Goal: Contribute content: Contribute content

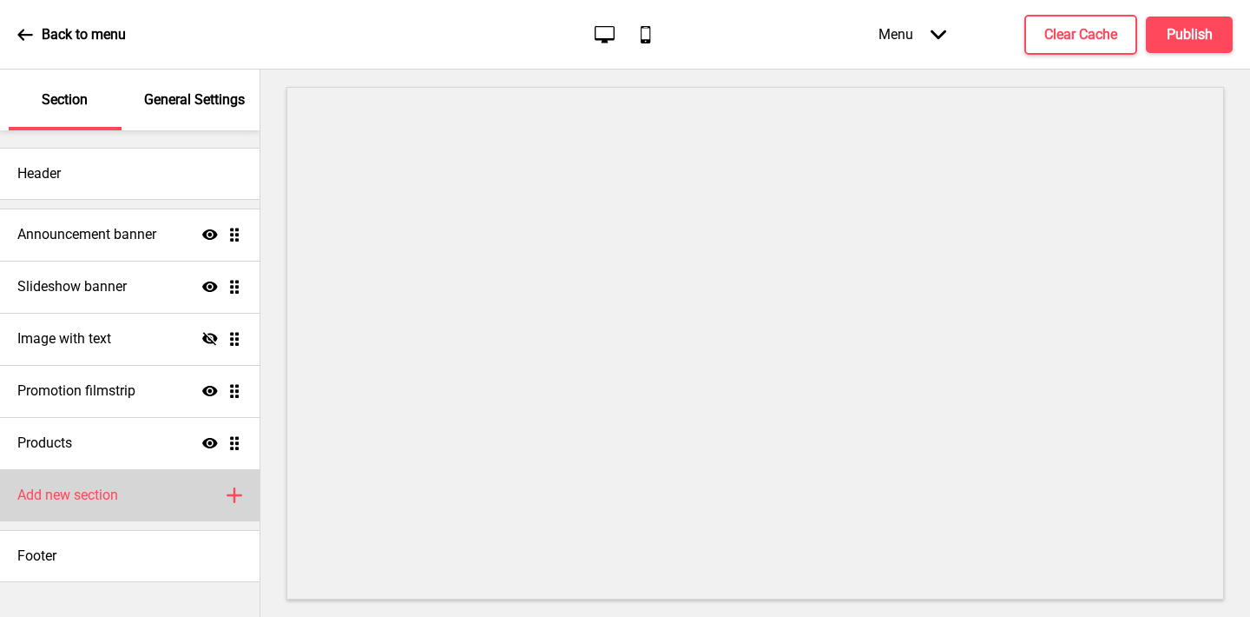
click at [147, 493] on div "Add new section Plus" at bounding box center [130, 495] width 260 height 52
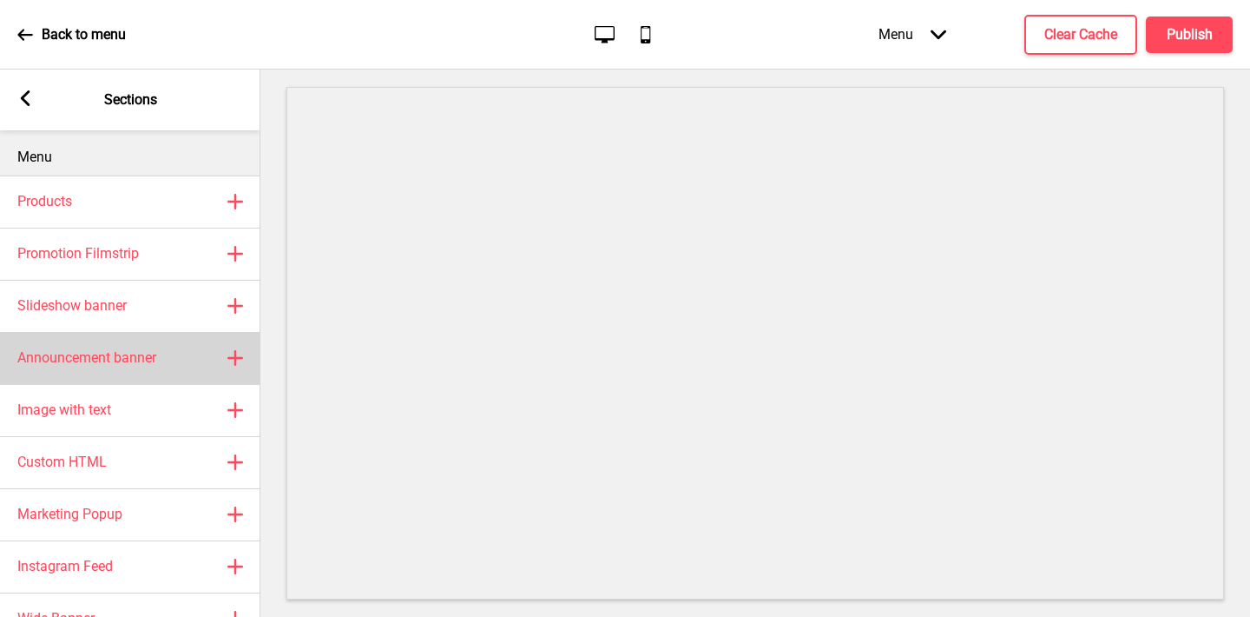
scroll to position [45, 0]
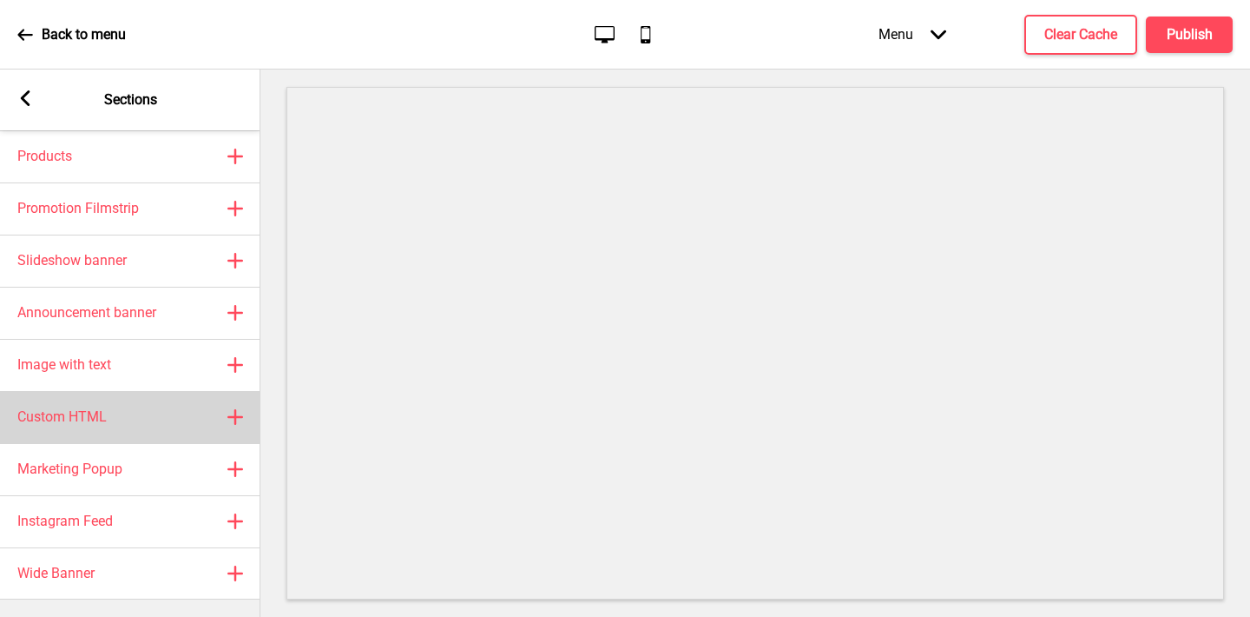
click at [95, 413] on h4 "Custom HTML" at bounding box center [61, 416] width 89 height 19
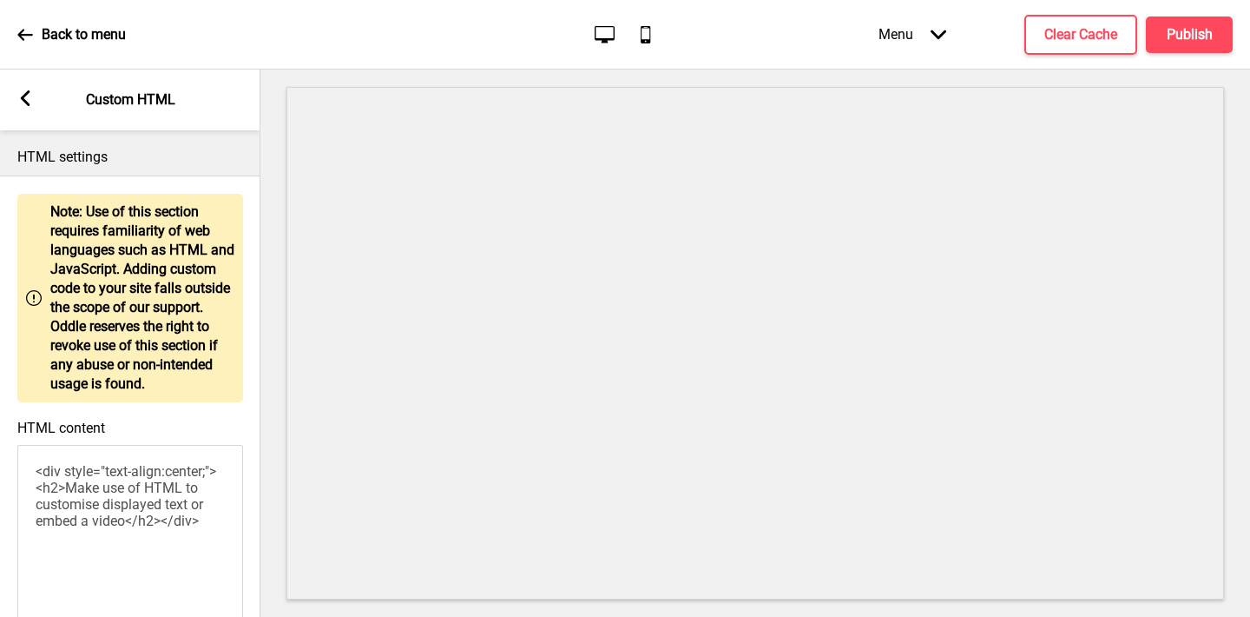
click at [90, 499] on textarea "<div style="text-align:center;"><h2>Make use of HTML to customise displayed tex…" at bounding box center [130, 540] width 226 height 191
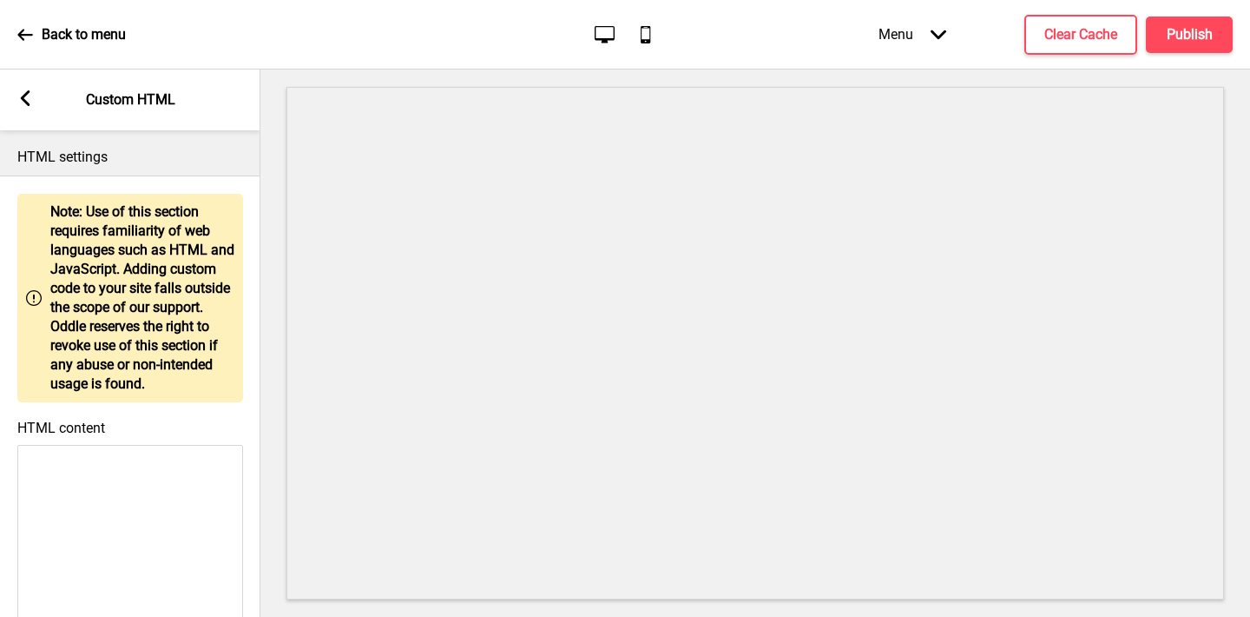
paste textarea "<!DOCTYPE html> <html lang="en"> <head> <meta charset="UTF-8"> <meta name="view…"
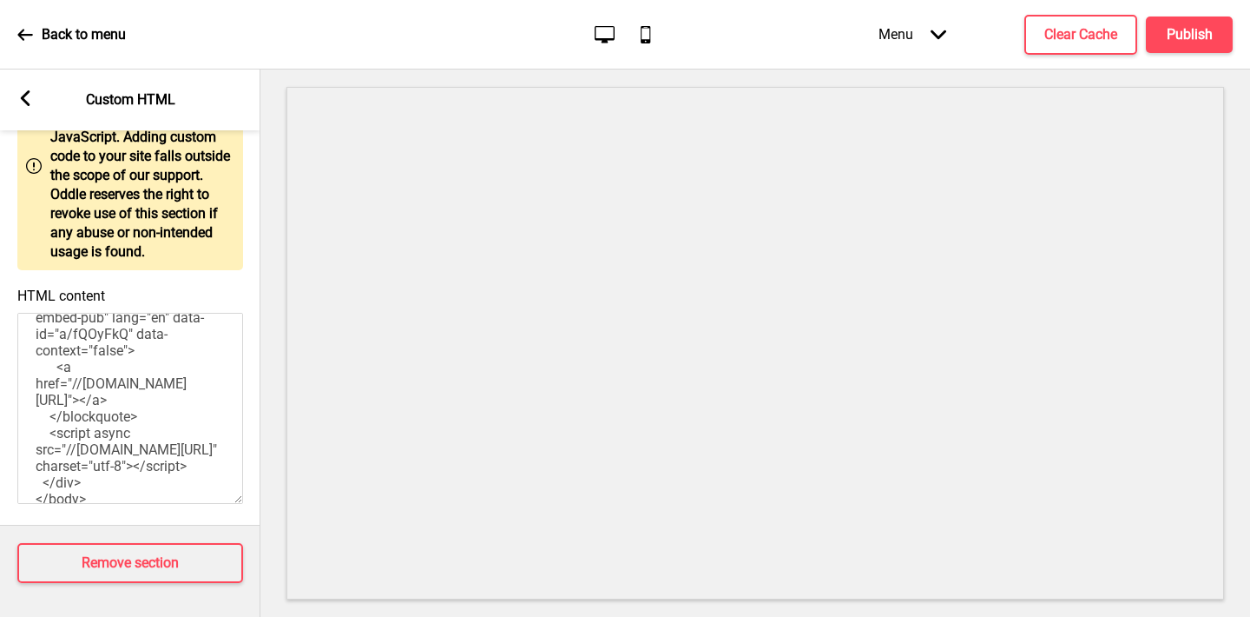
scroll to position [547, 0]
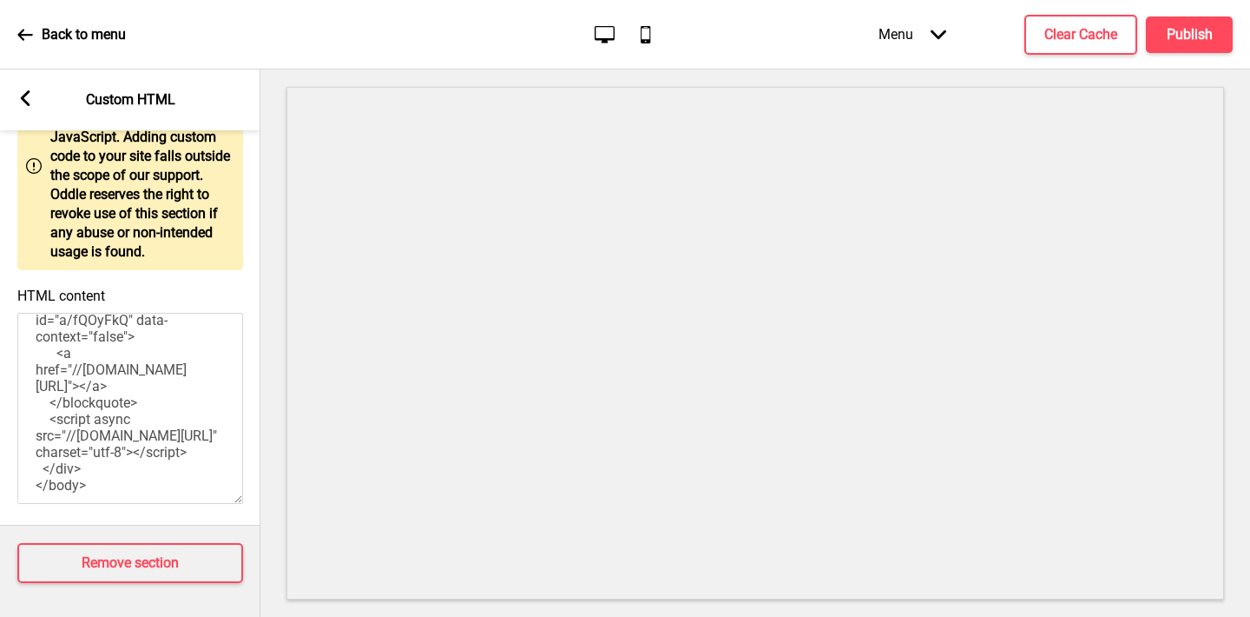
paste textarea "<blockquote class="imgur-embed-pub" lang="en" data-id="a/b1c5zkO" data-context=…"
click at [106, 451] on textarea "<!DOCTYPE html> <html lang="en"> <head> <meta charset="UTF-8"> <meta name="view…" at bounding box center [130, 408] width 226 height 191
drag, startPoint x: 109, startPoint y: 472, endPoint x: 19, endPoint y: 439, distance: 95.3
click at [19, 439] on textarea "<!DOCTYPE html> <html lang="en"> <head> <meta charset="UTF-8"> <meta name="view…" at bounding box center [130, 408] width 226 height 191
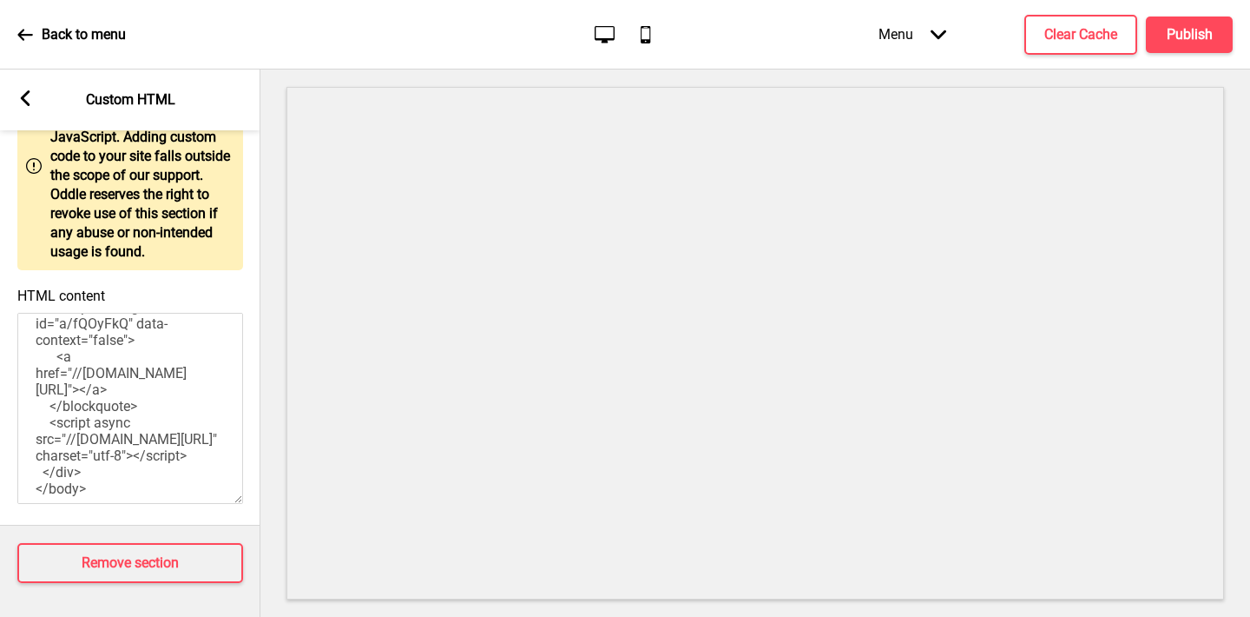
type textarea "<!DOCTYPE html> <html lang="en"> <head> <meta charset="UTF-8"> <meta name="view…"
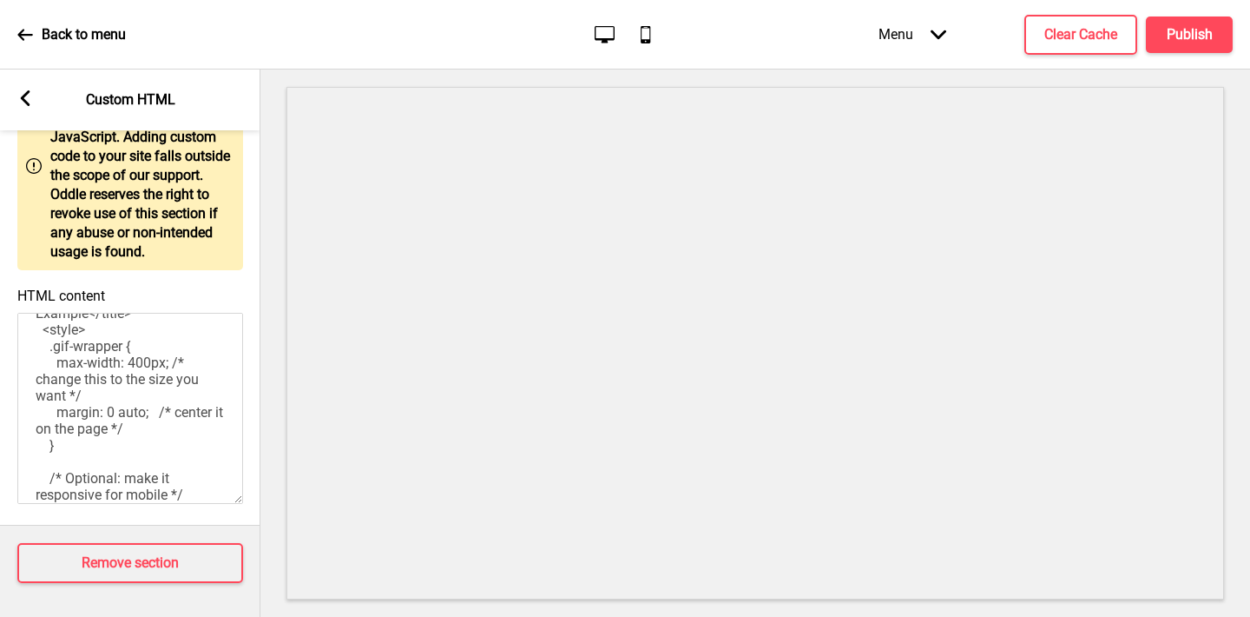
scroll to position [0, 0]
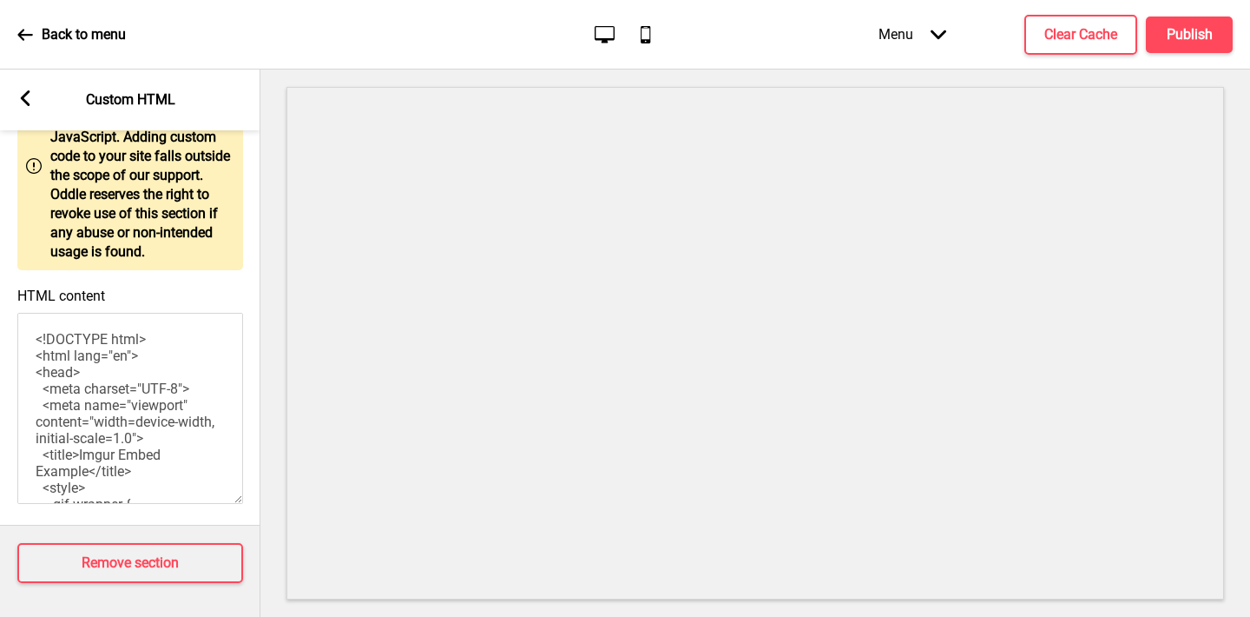
drag, startPoint x: 107, startPoint y: 485, endPoint x: 30, endPoint y: 281, distance: 218.2
click at [30, 281] on div "HTML content <!DOCTYPE html> <html lang="en"> <head> <meta charset="UTF-8"> <me…" at bounding box center [130, 397] width 261 height 237
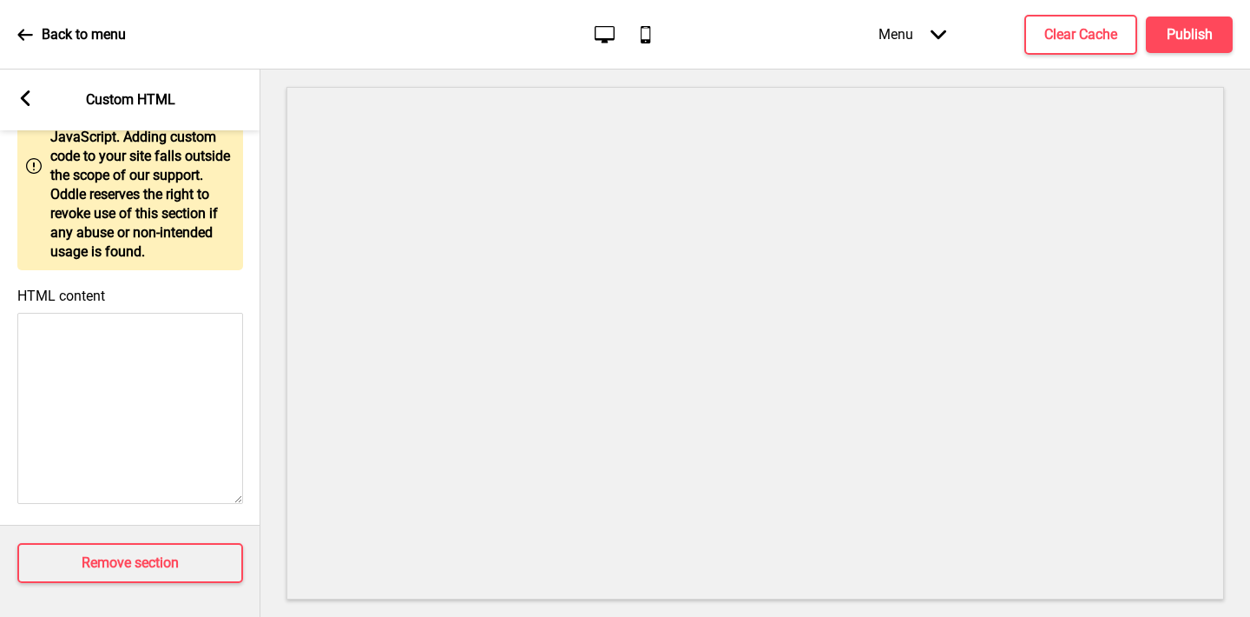
paste textarea "<div class="gif-wrapper" style="width:350px;"> <blockquote class="imgur-embed-p…"
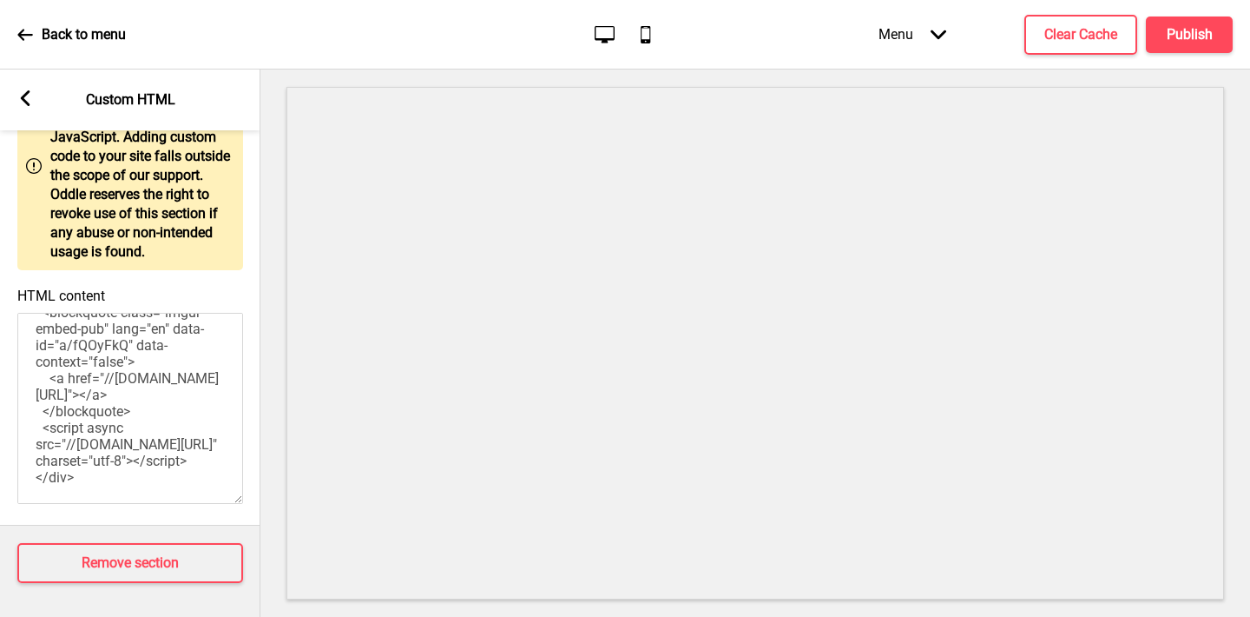
scroll to position [94, 0]
paste textarea "<div class="gif-wrapper" style="width:350px;"> <blockquote class="imgur-embed-p…"
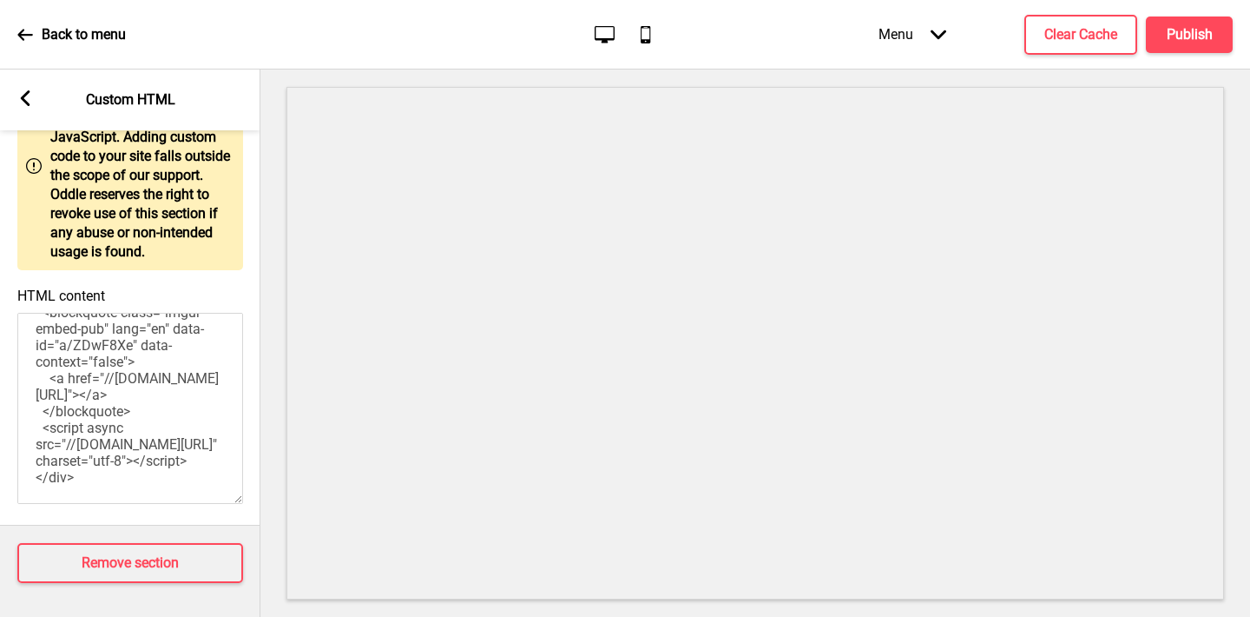
paste textarea "<div class="gif-wrapper" style="width:350px;"> <blockquote class="imgur-embed-p…"
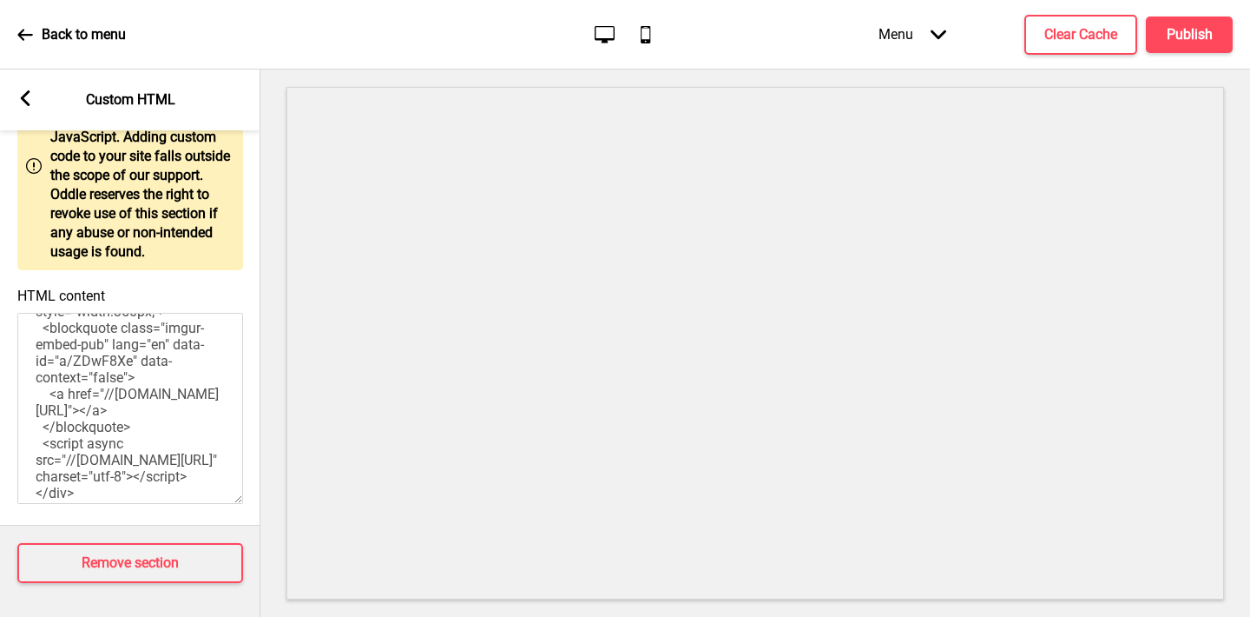
scroll to position [229, 0]
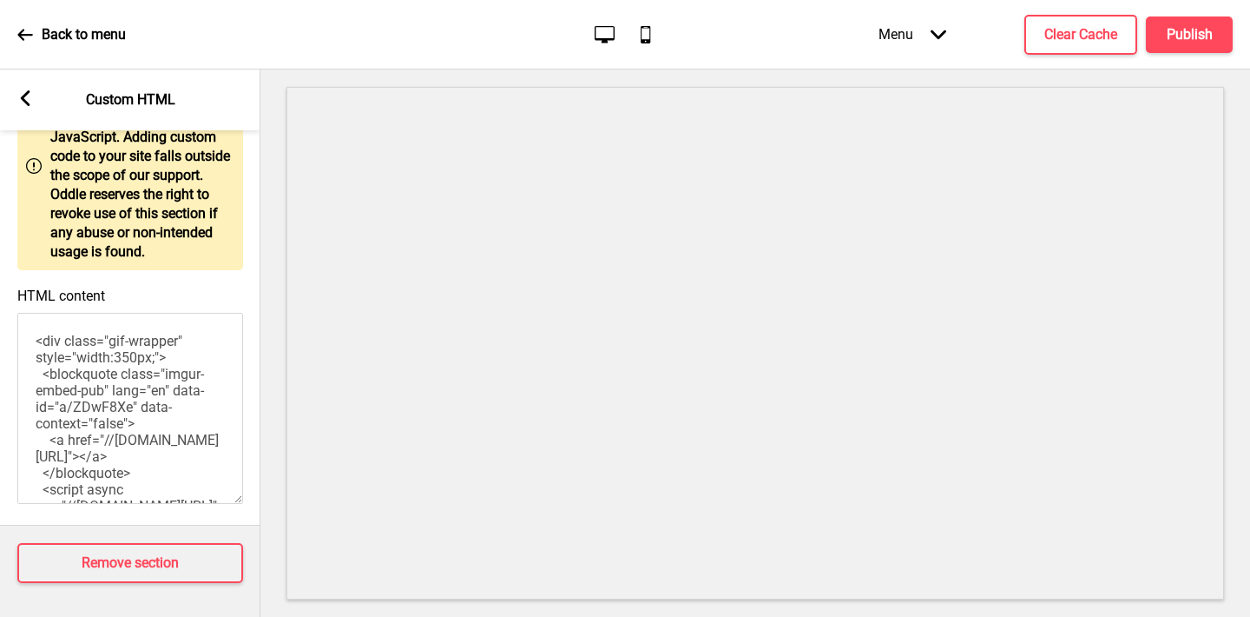
click at [135, 377] on textarea "<div class="gif-wrapper" style="width:350px;"> <blockquote class="imgur-embed-p…" at bounding box center [130, 408] width 226 height 191
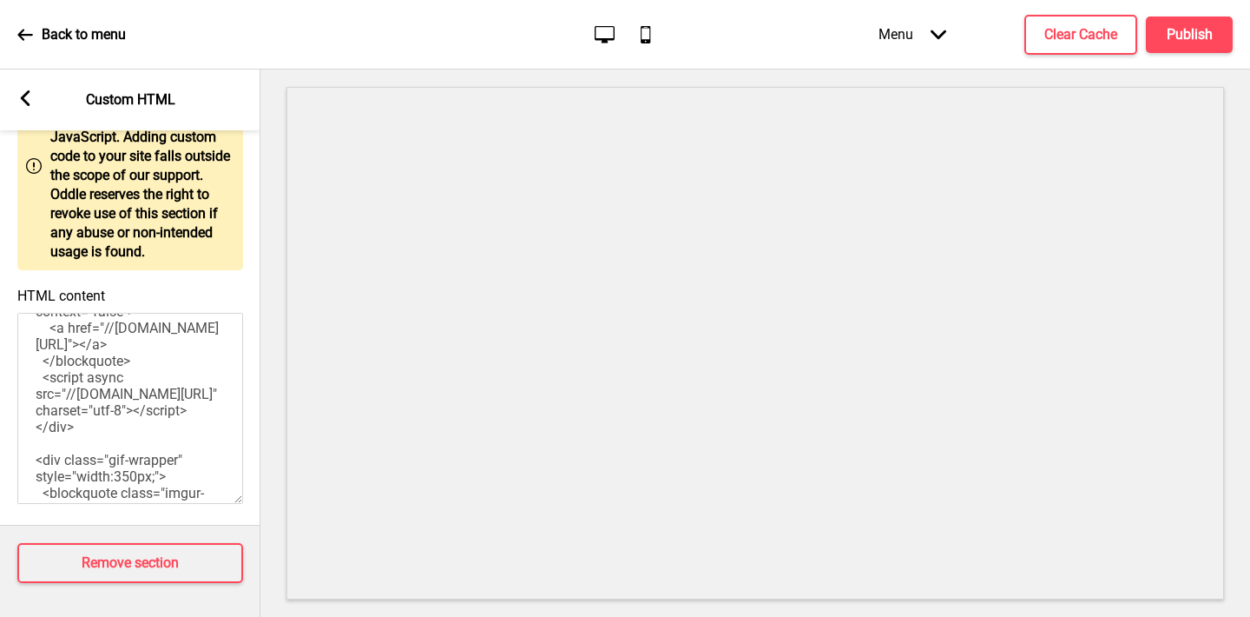
scroll to position [366, 0]
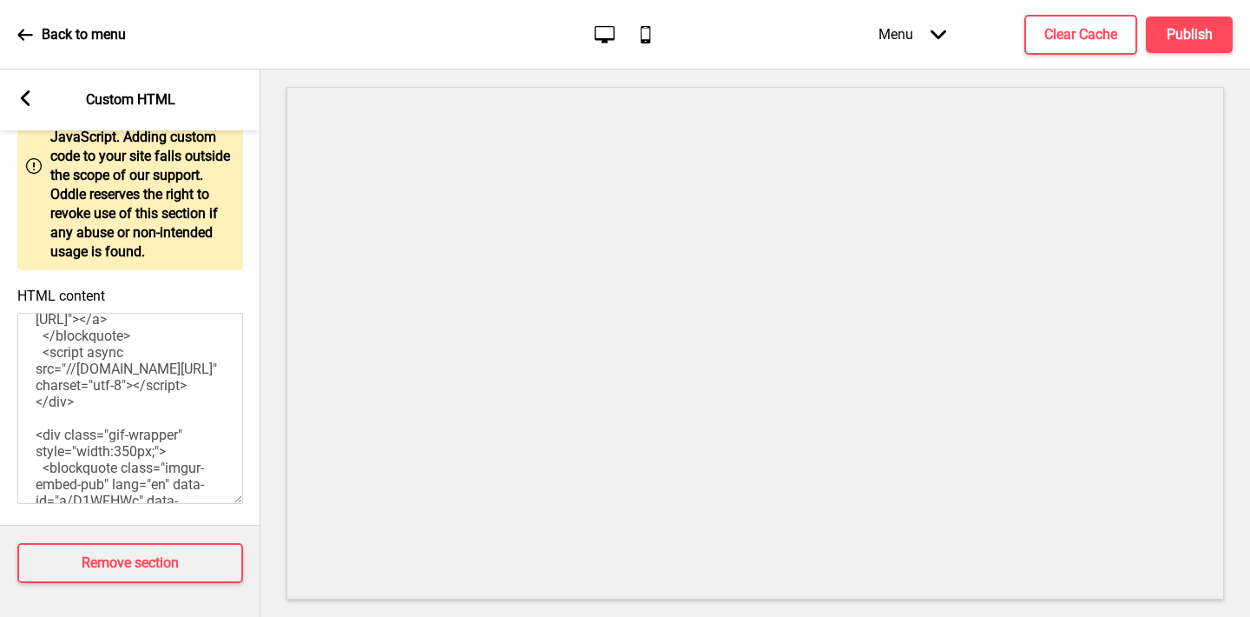
click at [135, 486] on textarea "<div class="gif-wrapper" style="width:350px;"> <blockquote class="imgur-embed-p…" at bounding box center [130, 408] width 226 height 191
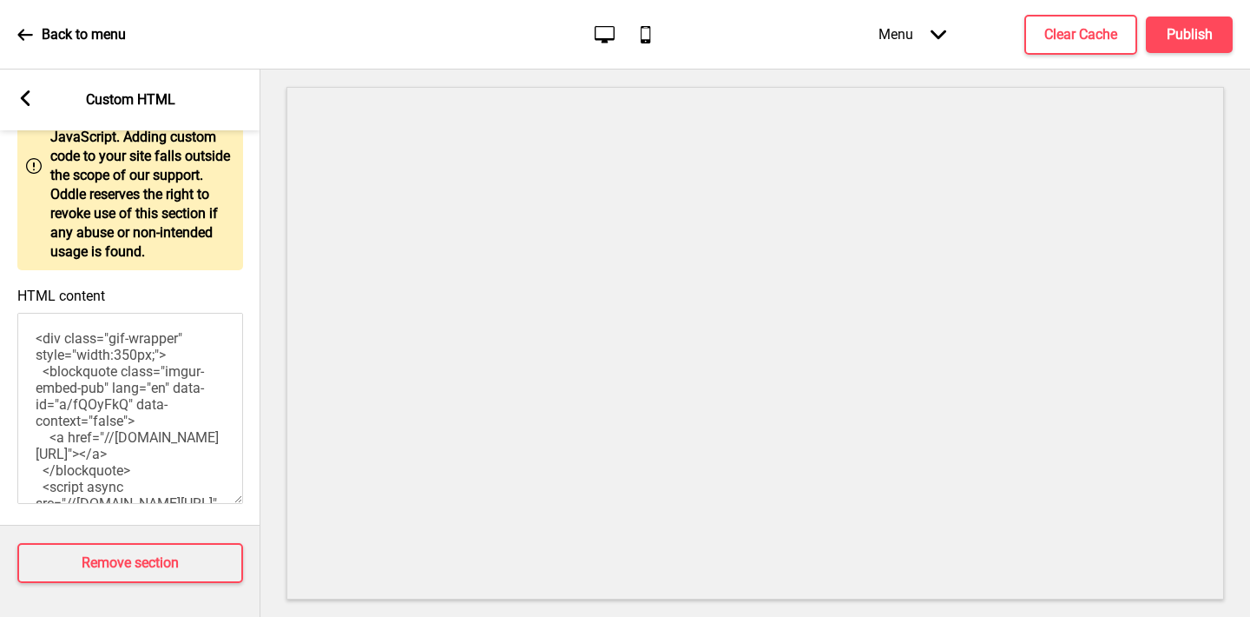
scroll to position [0, 0]
click at [135, 353] on textarea "<div class="gif-wrapper" style="width:350px;"> <blockquote class="imgur-embed-p…" at bounding box center [130, 408] width 226 height 191
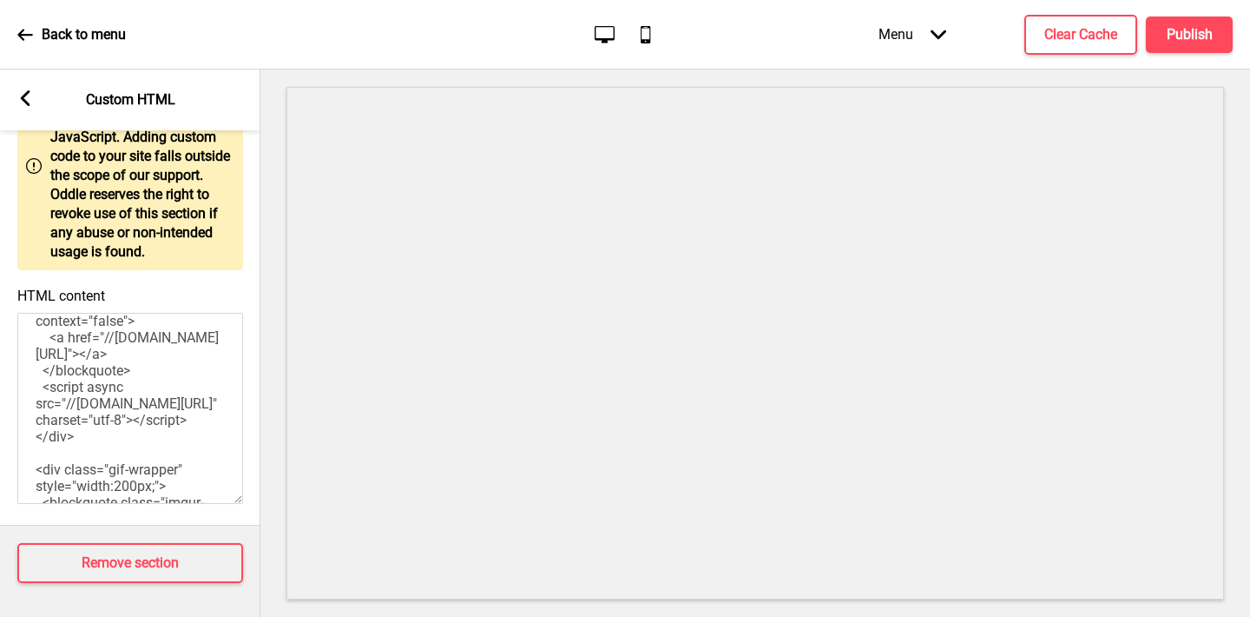
scroll to position [103, 0]
drag, startPoint x: 82, startPoint y: 464, endPoint x: 7, endPoint y: 456, distance: 75.9
click at [7, 456] on div "HTML content <div class="gif-wrapper" style="width:200px;"> <blockquote class="…" at bounding box center [130, 397] width 261 height 237
type textarea "<div class="gif-wrapper" style="width:200px;"> <blockquote class="imgur-embed-p…"
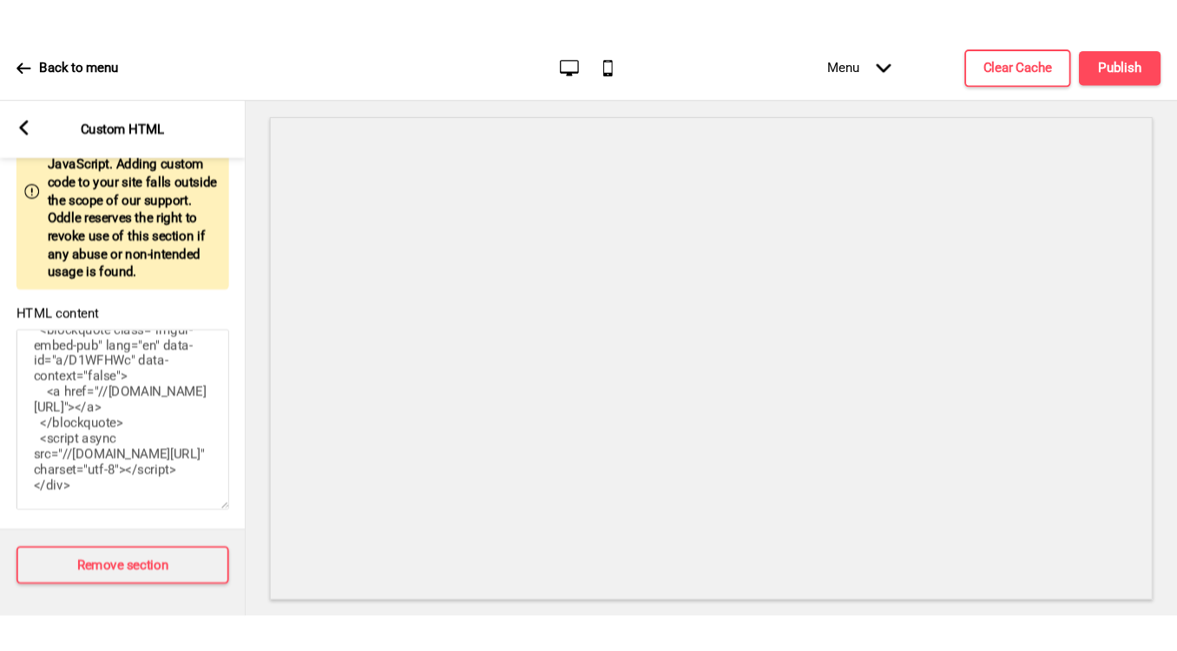
scroll to position [0, 0]
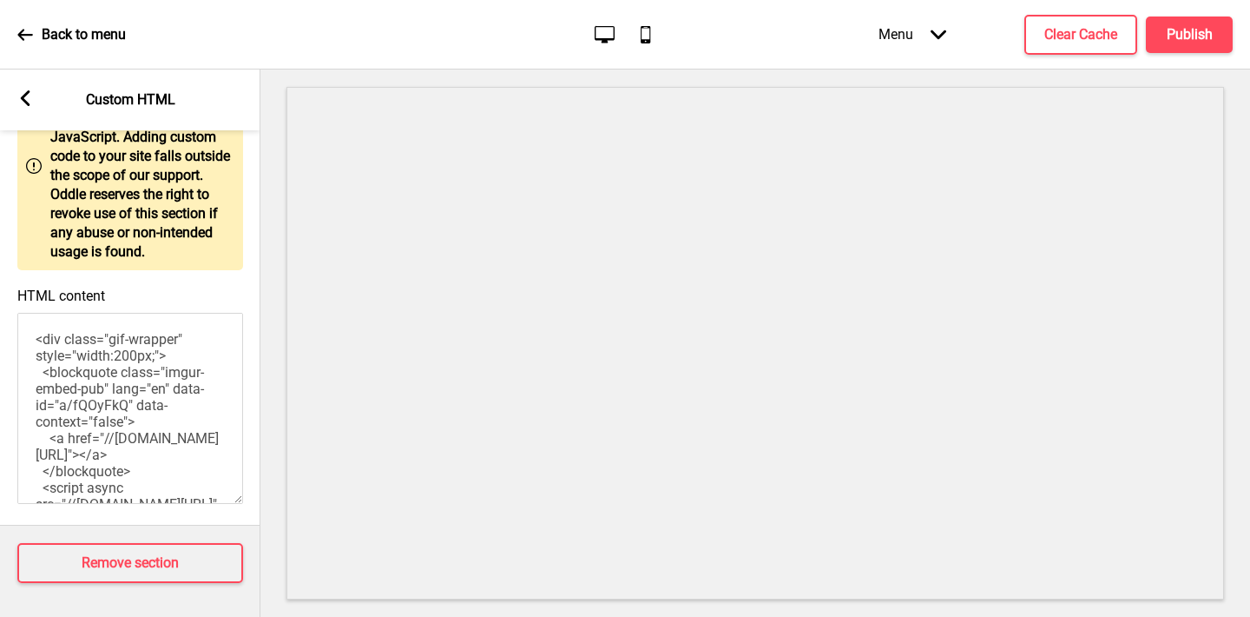
drag, startPoint x: 122, startPoint y: 481, endPoint x: 39, endPoint y: 166, distance: 325.8
click at [39, 166] on div "Warning Note: Use of this section requires familiarity of web languages such as…" at bounding box center [130, 284] width 261 height 482
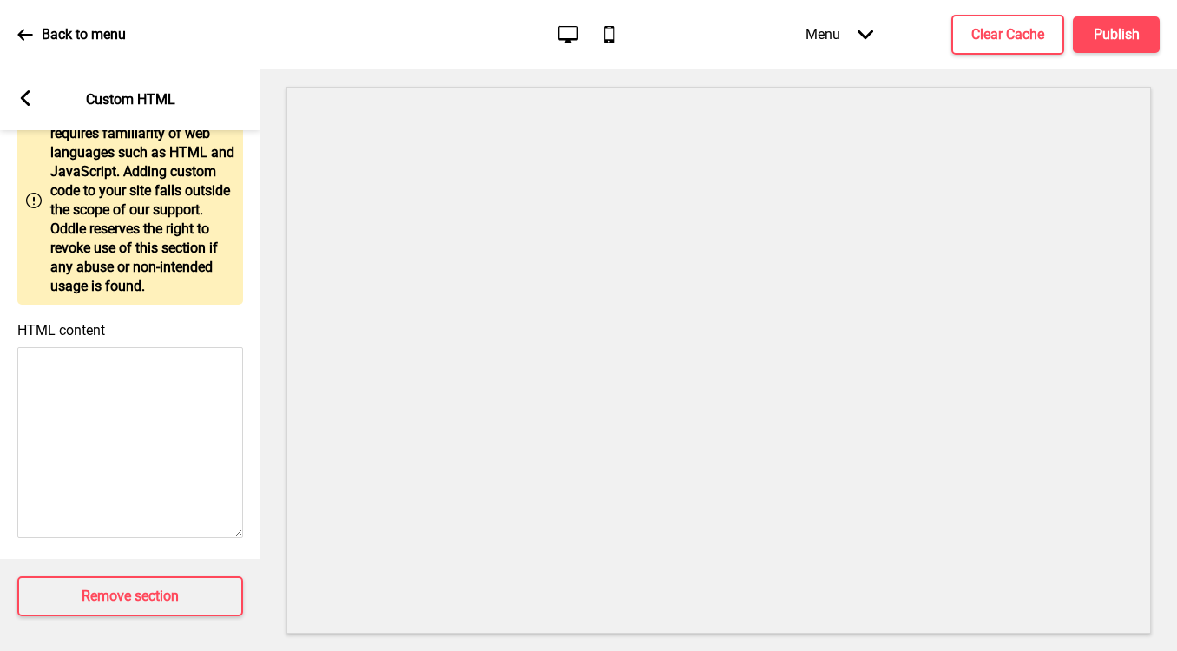
scroll to position [97, 0]
paste textarea "<!DOCTYPE html> <html lang="en"> <head> <meta charset="UTF-8"> <meta name="view…"
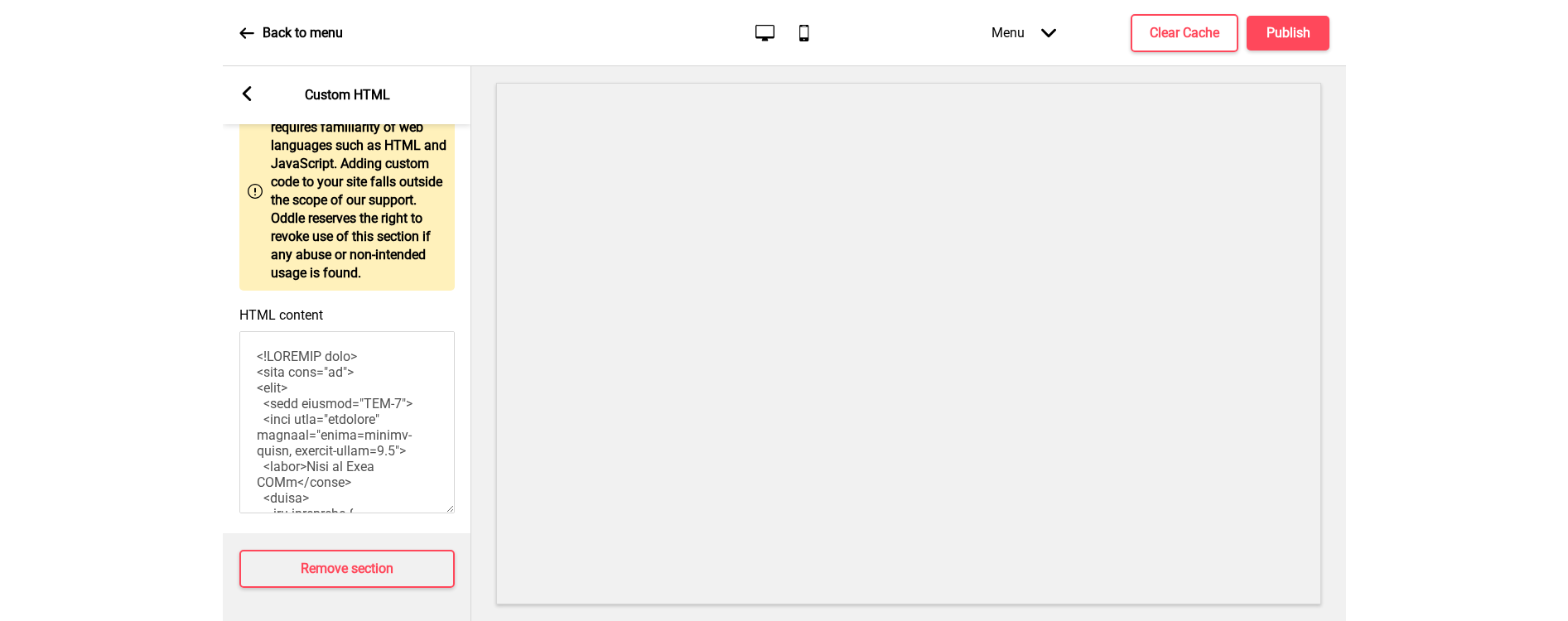
scroll to position [924, 0]
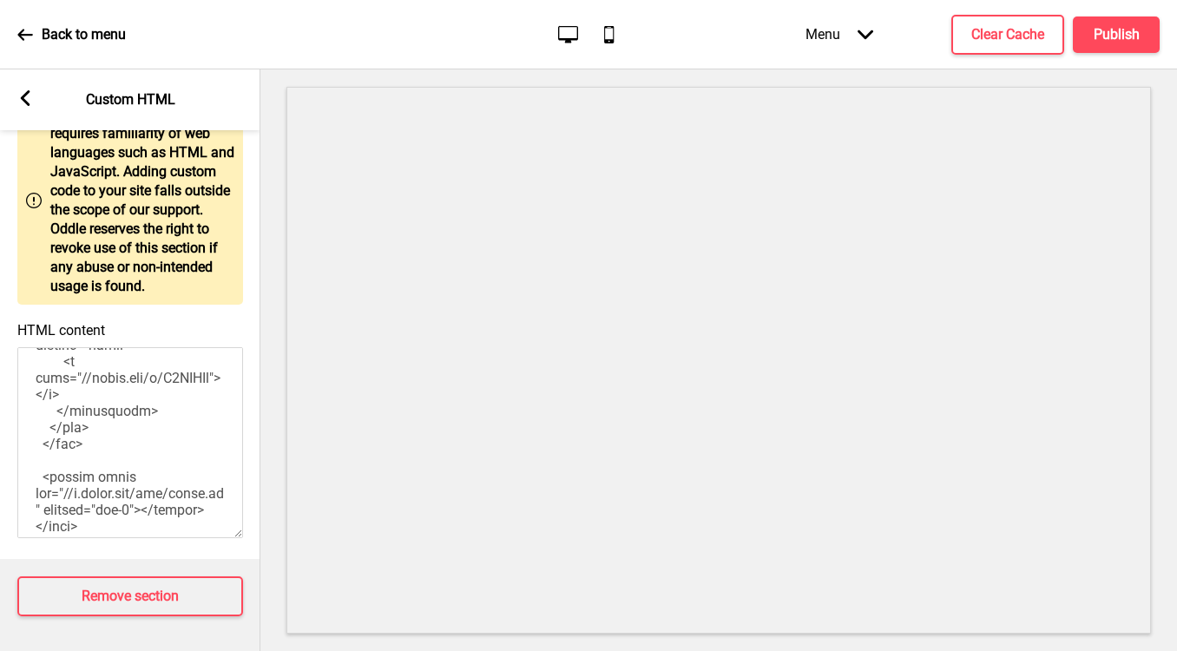
type textarea "<!DOCTYPE html> <html lang="en"> <head> <meta charset="UTF-8"> <meta name="view…"
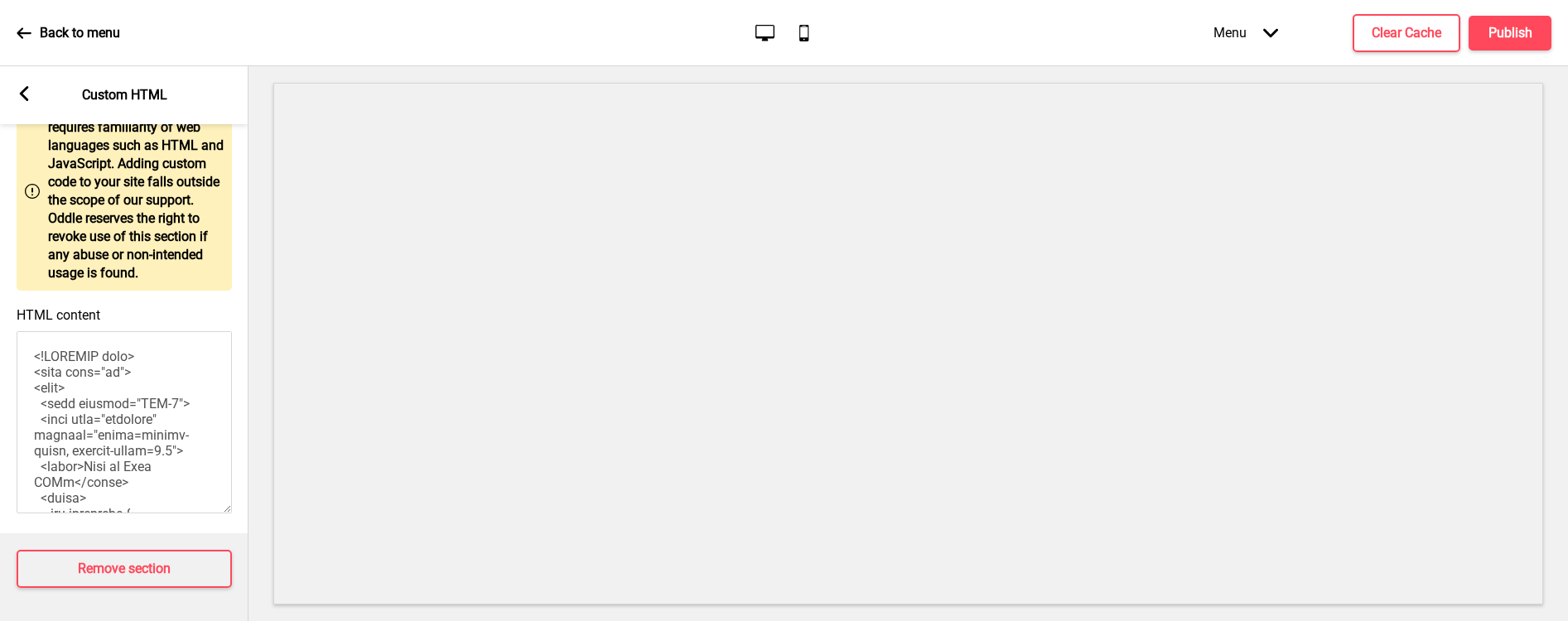
scroll to position [0, 0]
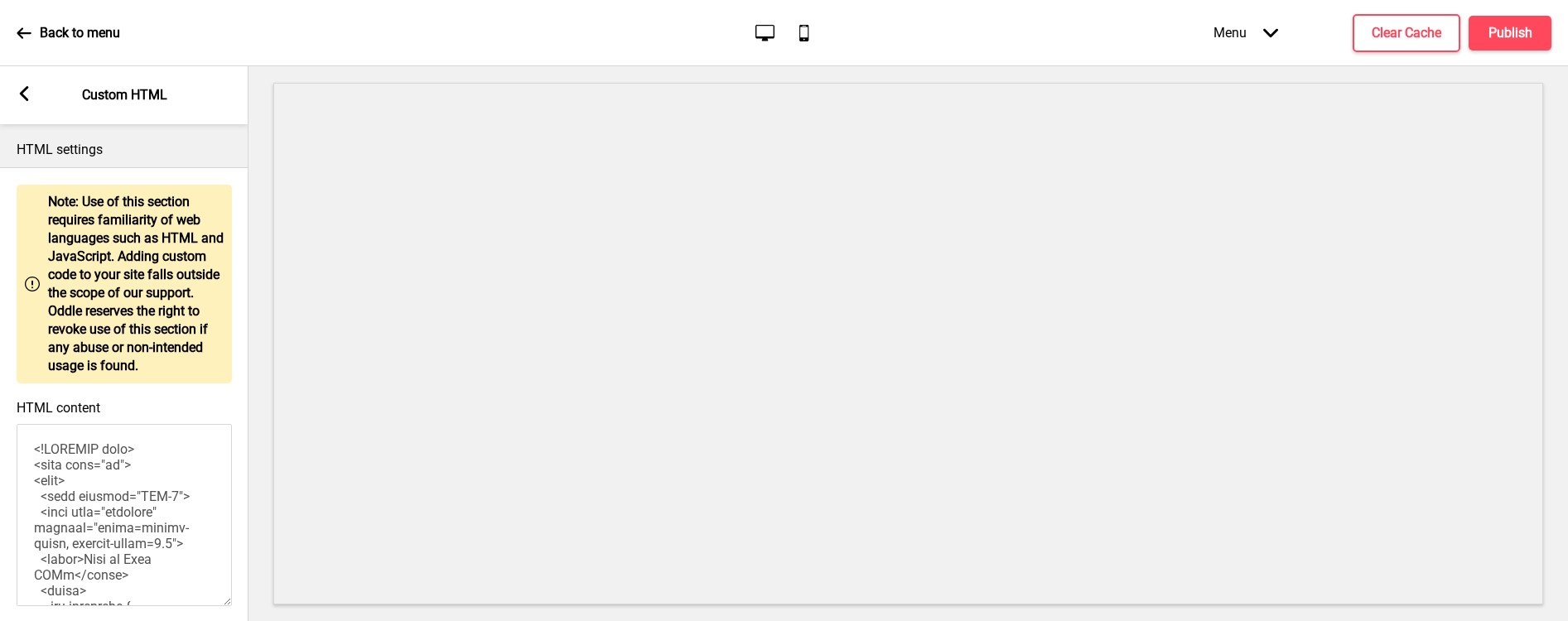
drag, startPoint x: 129, startPoint y: 503, endPoint x: 60, endPoint y: 110, distance: 399.0
click at [60, 110] on div "Arrow left Custom HTML HTML settings Warning Note: Use of this section requires…" at bounding box center [124, 343] width 249 height 555
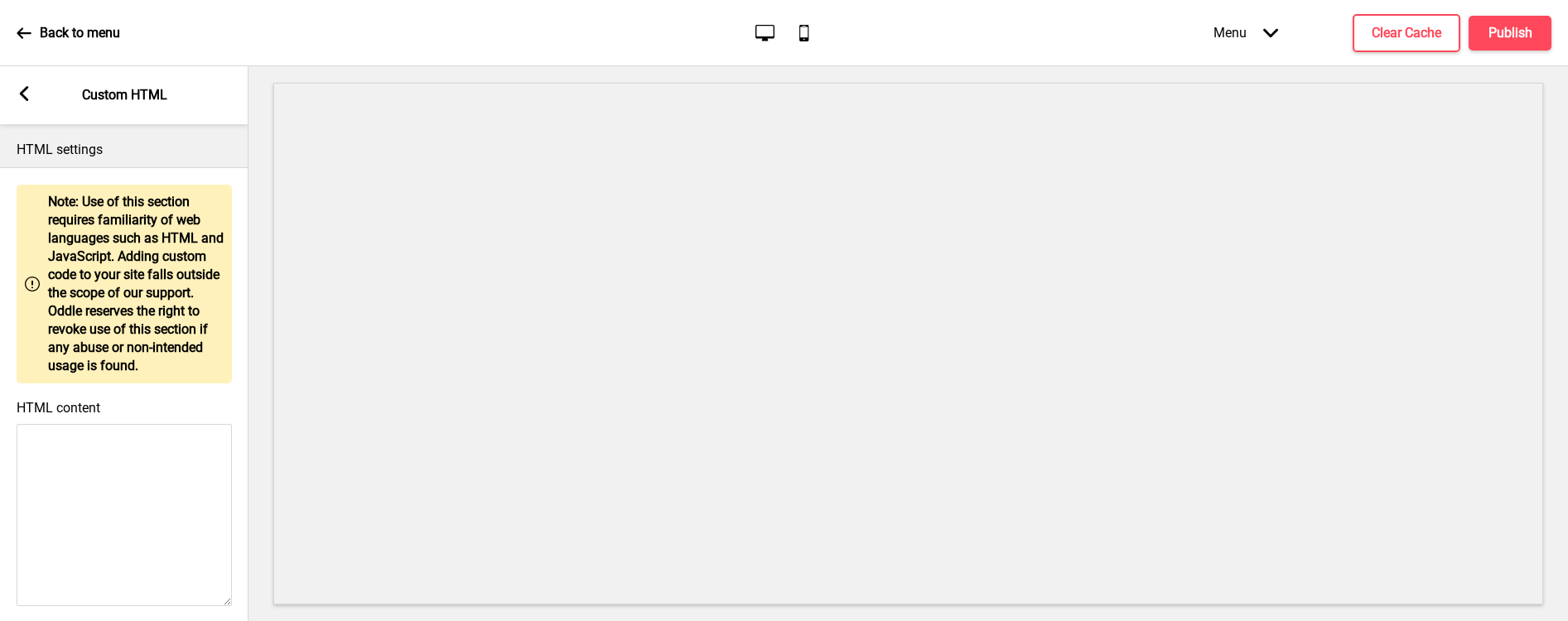
paste textarea "<!DOCTYPE html> <html lang="en"> <head> <meta charset="UTF-8"> <meta name="view…"
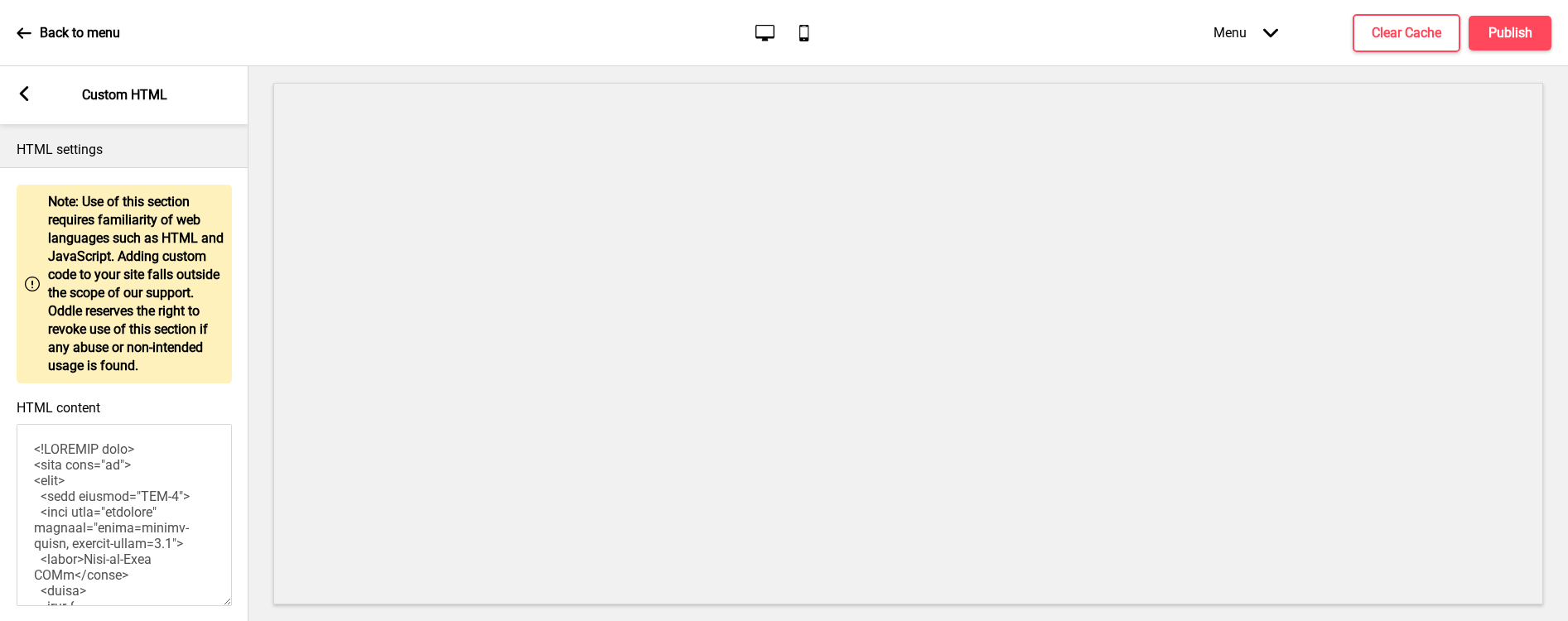
scroll to position [1059, 0]
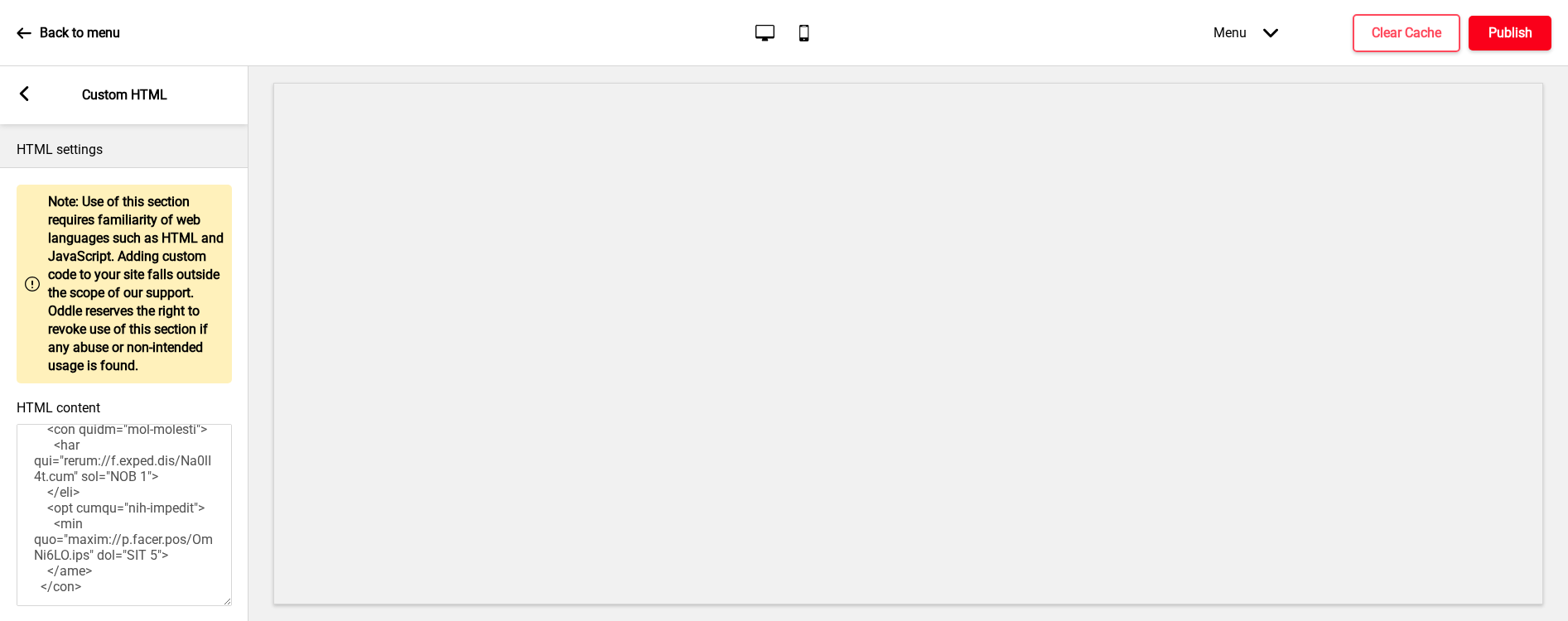
type textarea "<!DOCTYPE html> <html lang="en"> <head> <meta charset="UTF-8"> <meta name="view…"
click at [1192, 26] on h4 "Publish" at bounding box center [1510, 32] width 44 height 18
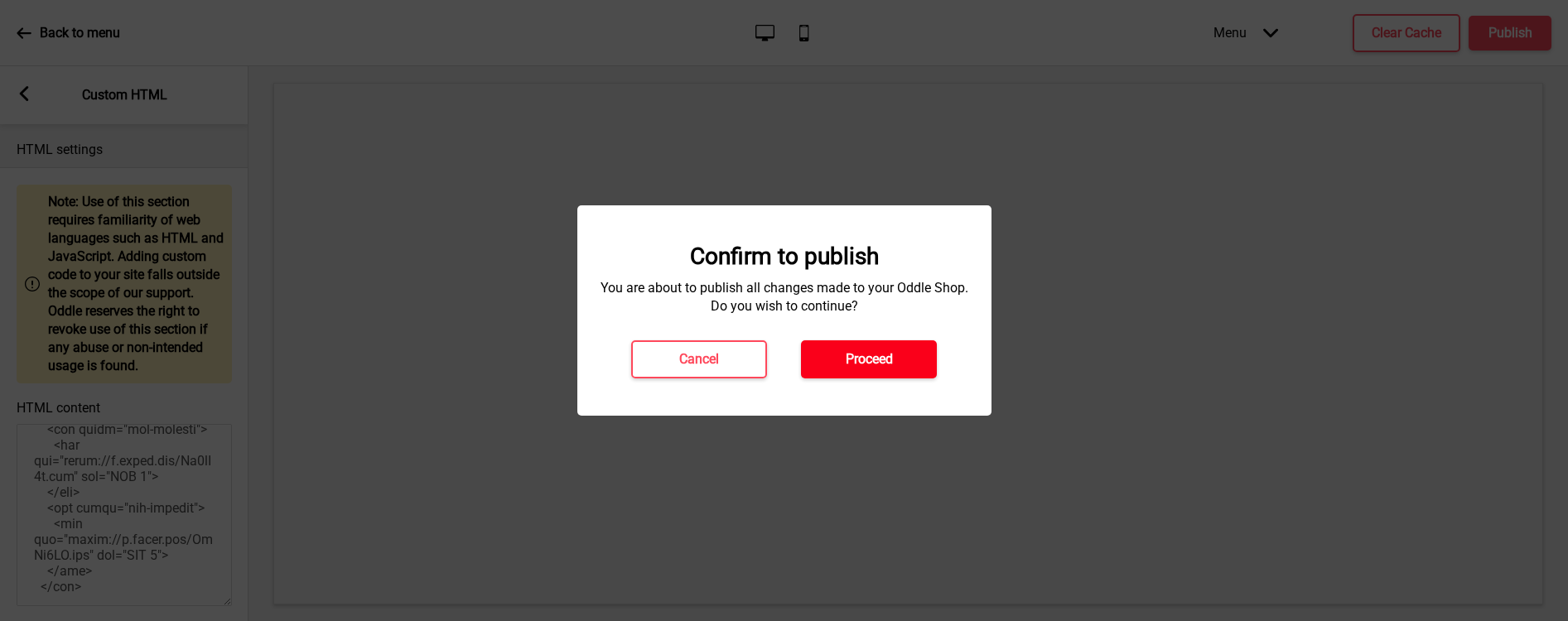
click at [891, 357] on h4 "Proceed" at bounding box center [869, 359] width 47 height 18
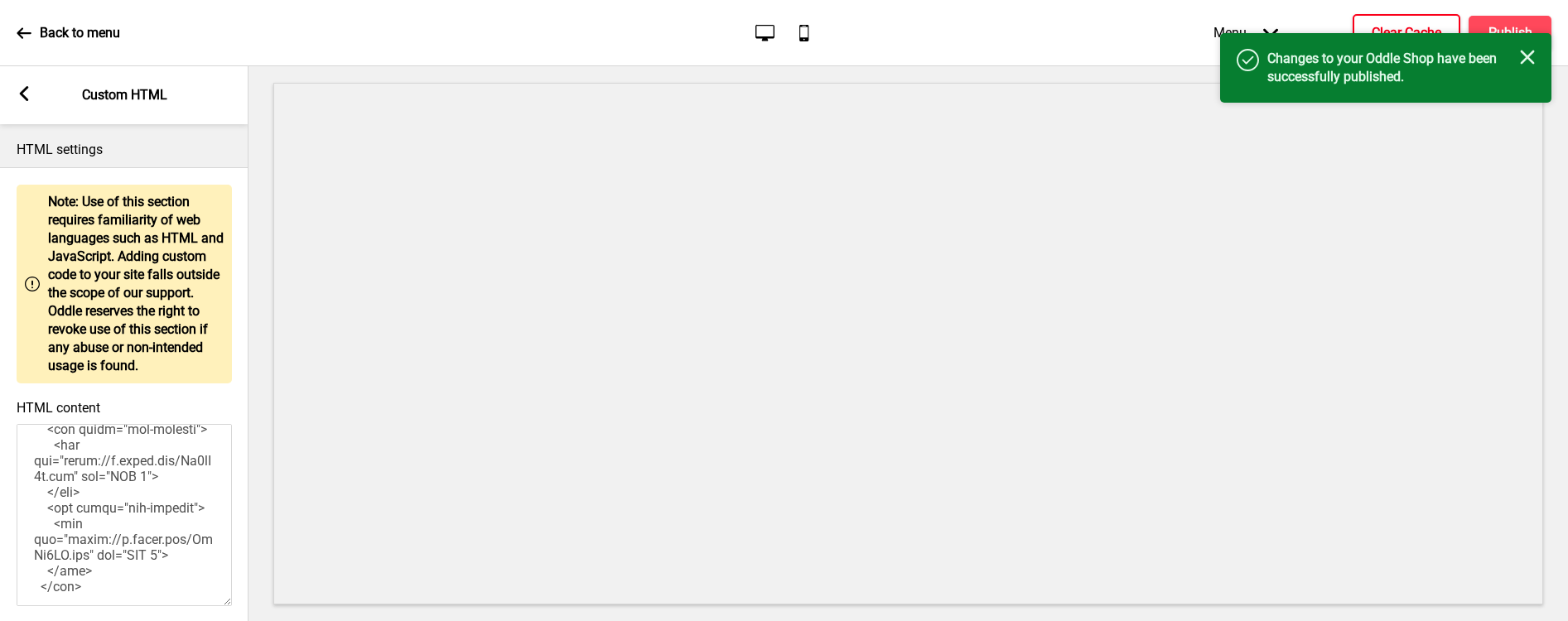
click at [1192, 24] on h4 "Clear Cache" at bounding box center [1406, 32] width 70 height 18
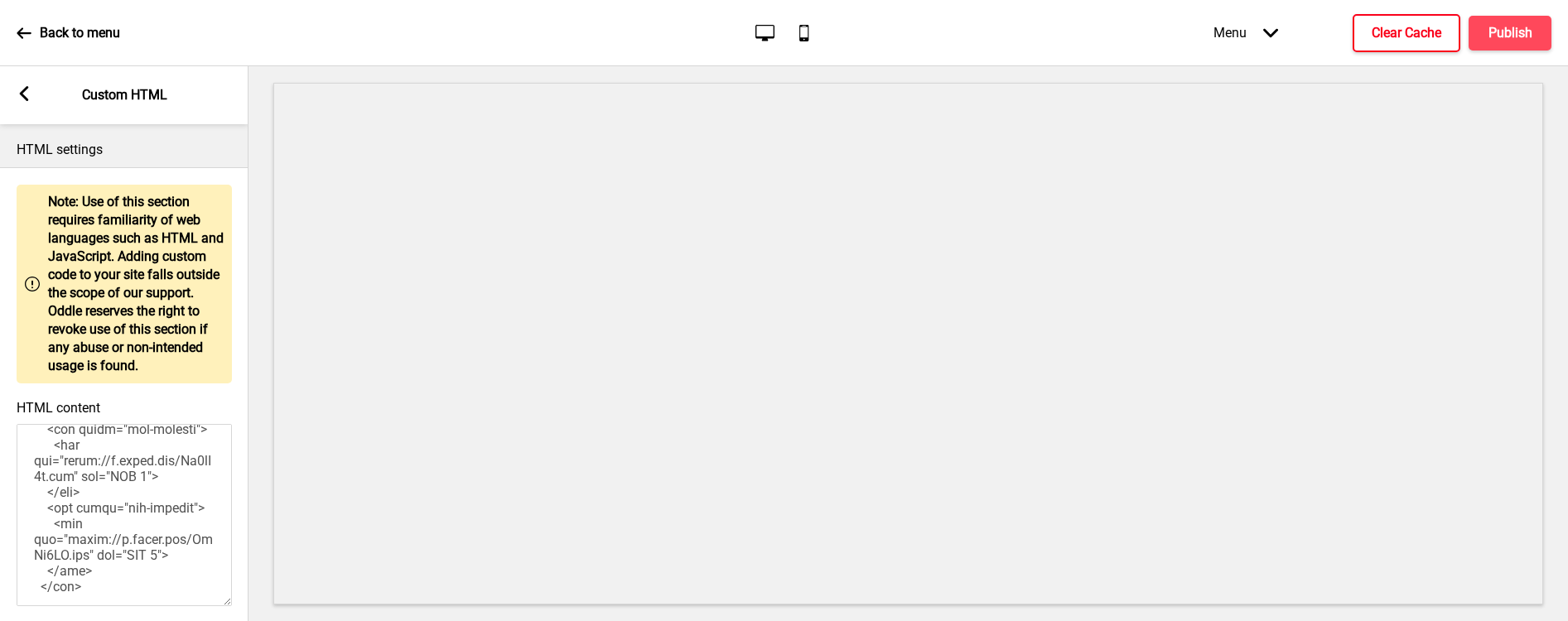
click at [1192, 22] on div "Menu Arrow down" at bounding box center [1246, 32] width 97 height 49
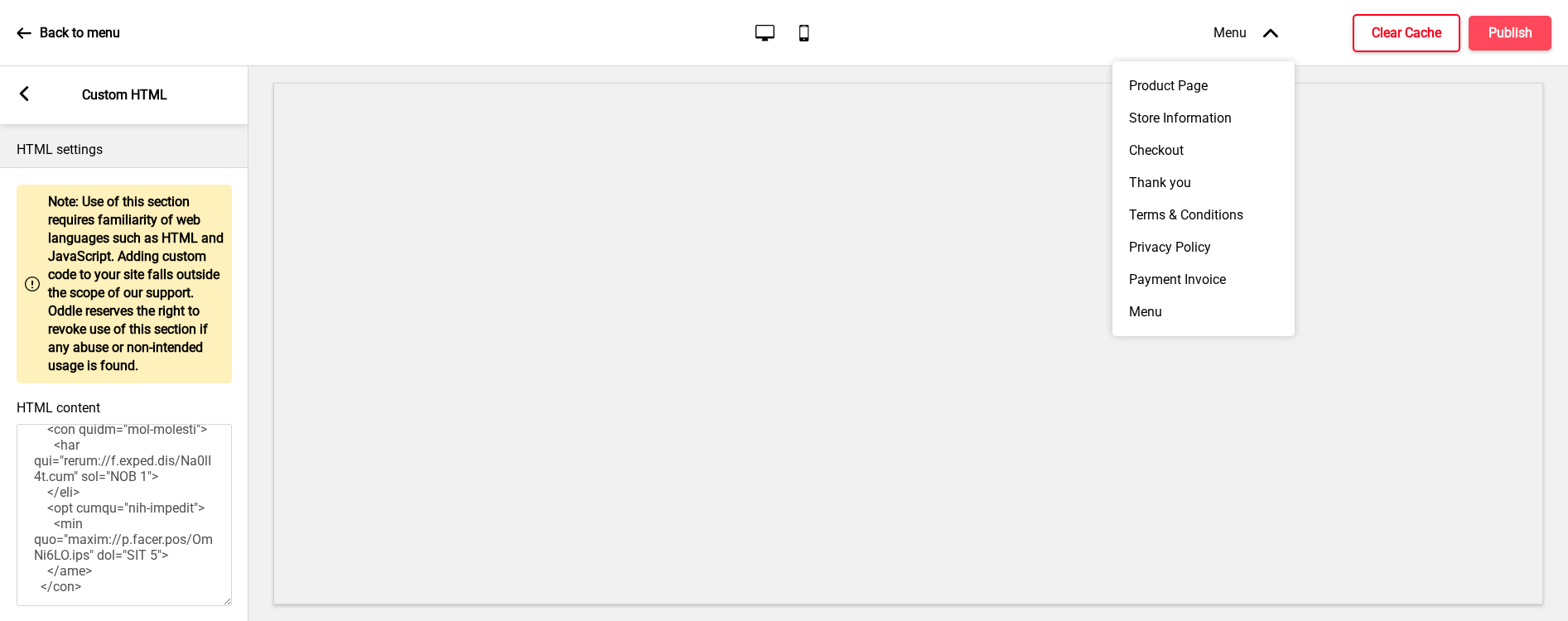
click at [807, 29] on icon "Mobile" at bounding box center [803, 32] width 22 height 22
